Goal: Manage account settings

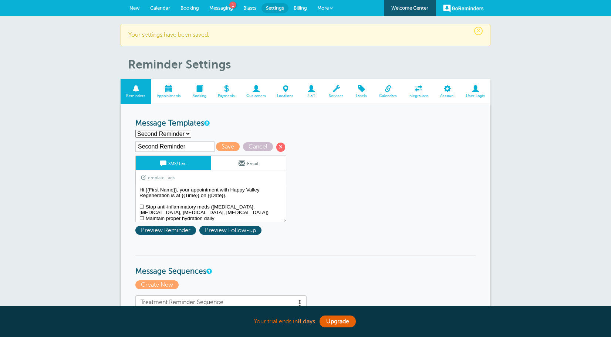
select select "159491"
drag, startPoint x: 298, startPoint y: 9, endPoint x: 343, endPoint y: 36, distance: 52.5
click at [298, 9] on span "Billing" at bounding box center [300, 8] width 13 height 6
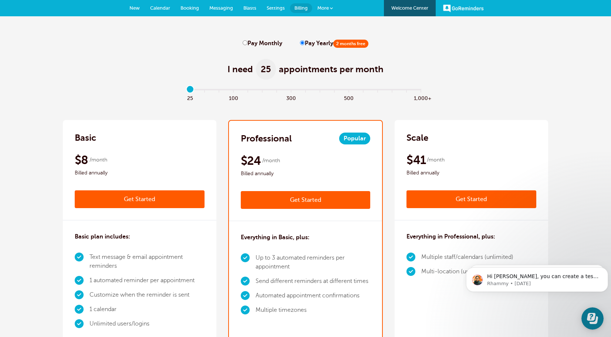
drag, startPoint x: 189, startPoint y: 90, endPoint x: 182, endPoint y: 92, distance: 7.3
click at [186, 92] on input "range" at bounding box center [305, 90] width 239 height 1
drag, startPoint x: 189, startPoint y: 90, endPoint x: 188, endPoint y: 96, distance: 6.5
click at [188, 92] on input "range" at bounding box center [305, 90] width 239 height 1
drag, startPoint x: 191, startPoint y: 91, endPoint x: 231, endPoint y: 91, distance: 40.3
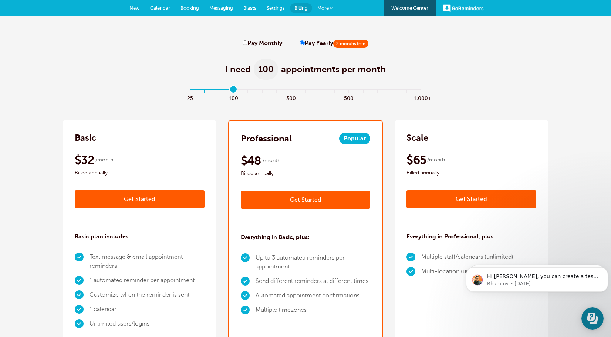
click at [231, 91] on input "range" at bounding box center [305, 90] width 239 height 1
drag, startPoint x: 229, startPoint y: 87, endPoint x: 197, endPoint y: 99, distance: 34.5
type input "0"
click at [197, 92] on input "range" at bounding box center [305, 90] width 239 height 1
